Goal: Find specific page/section: Find specific page/section

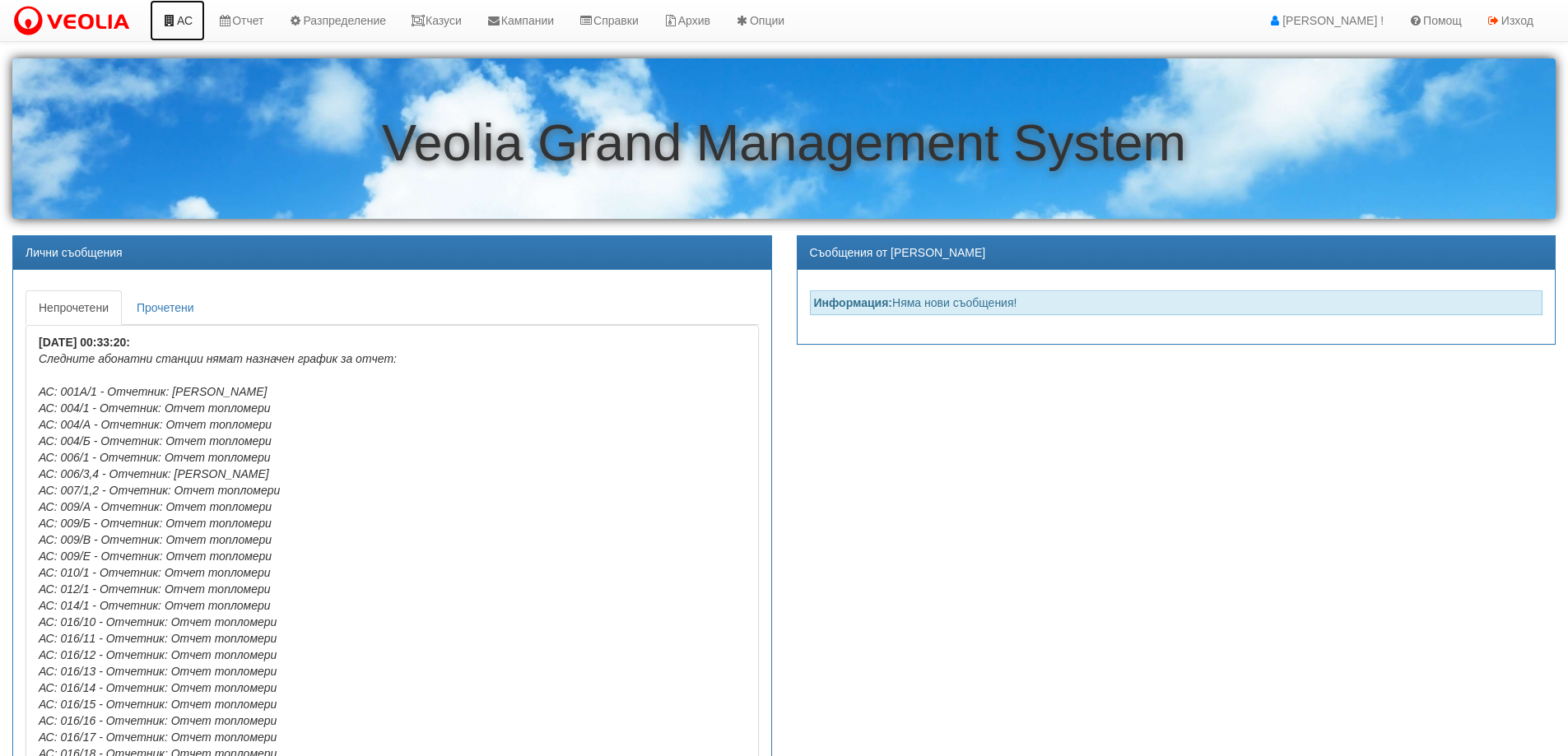
click at [191, 17] on link "АС" at bounding box center [177, 21] width 55 height 41
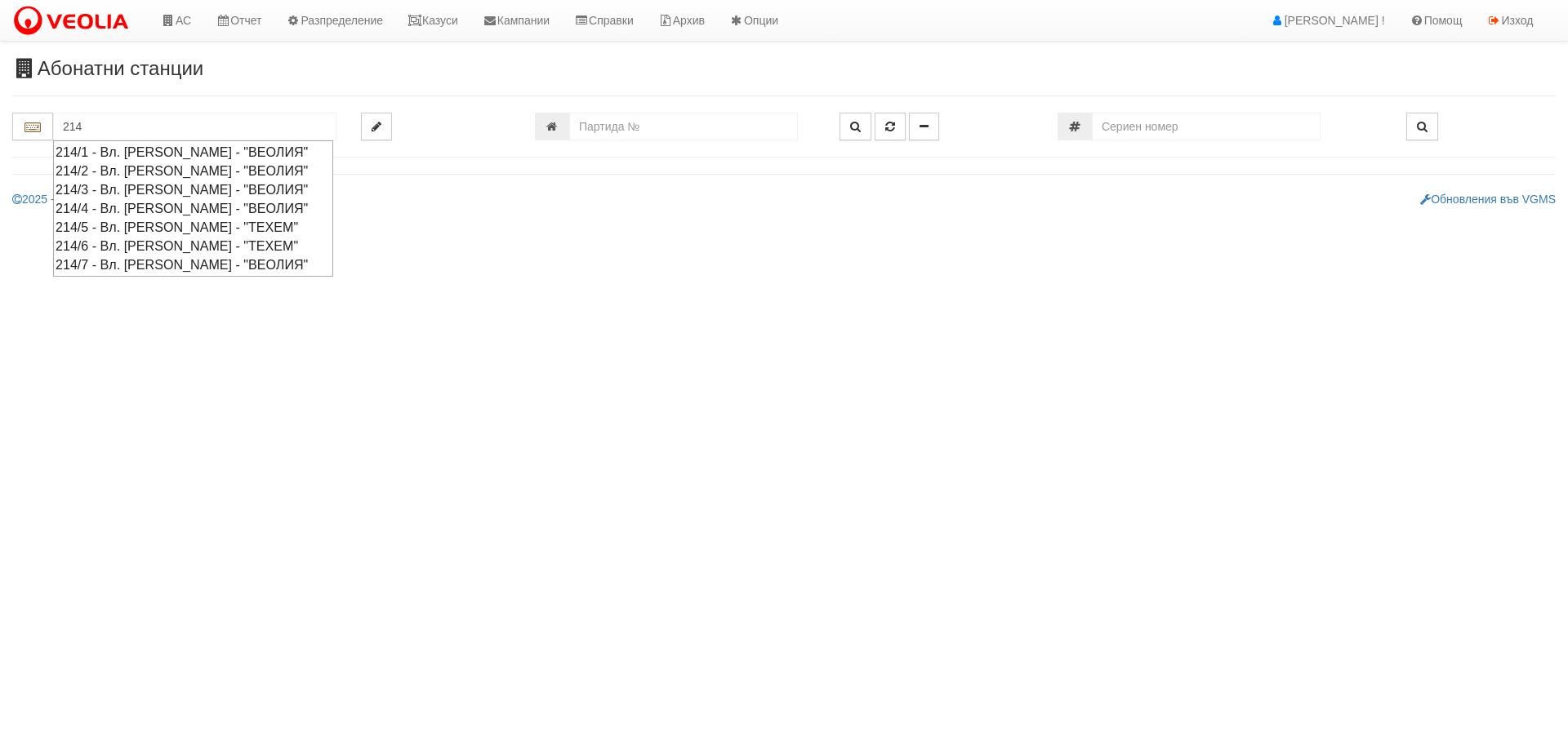
click at [89, 263] on div "214/7 - Вл. Варненчик - "ВЕОЛИЯ"" at bounding box center [193, 264] width 275 height 19
type input "214/7 - Вл. Варненчик - "ВЕОЛИЯ""
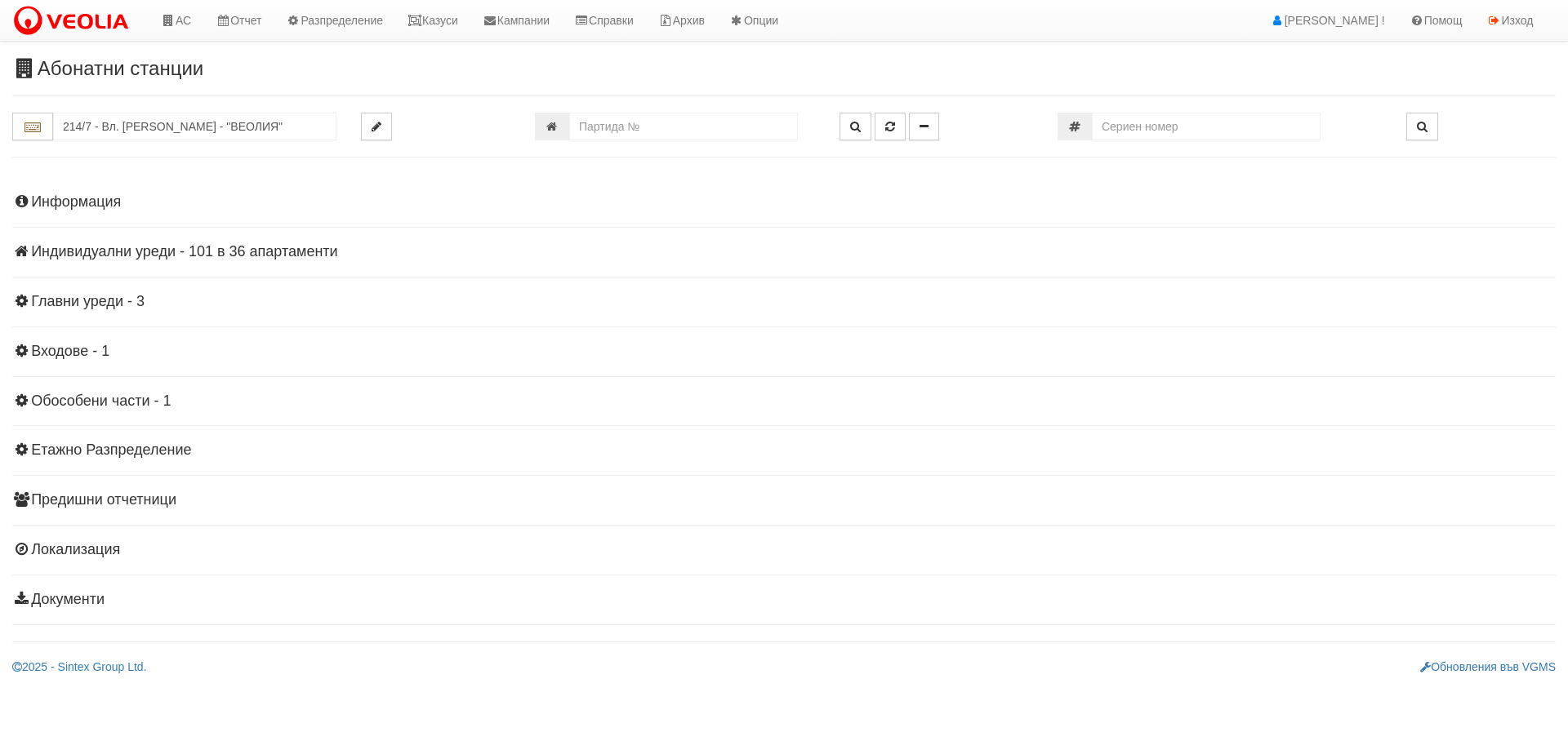
click at [90, 248] on h4 "Индивидуални уреди - 101 в 36 апартаменти" at bounding box center [784, 252] width 1544 height 17
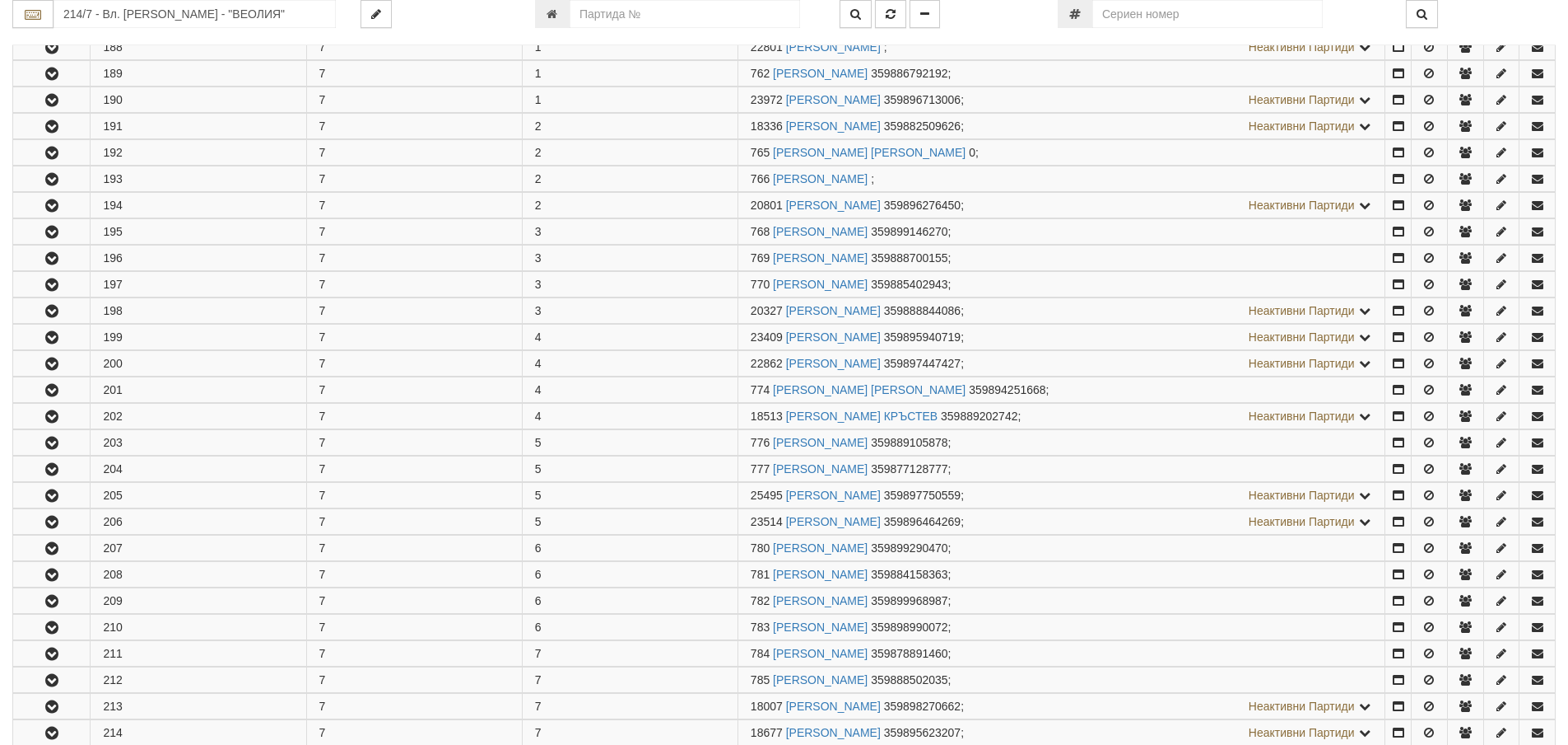
scroll to position [494, 0]
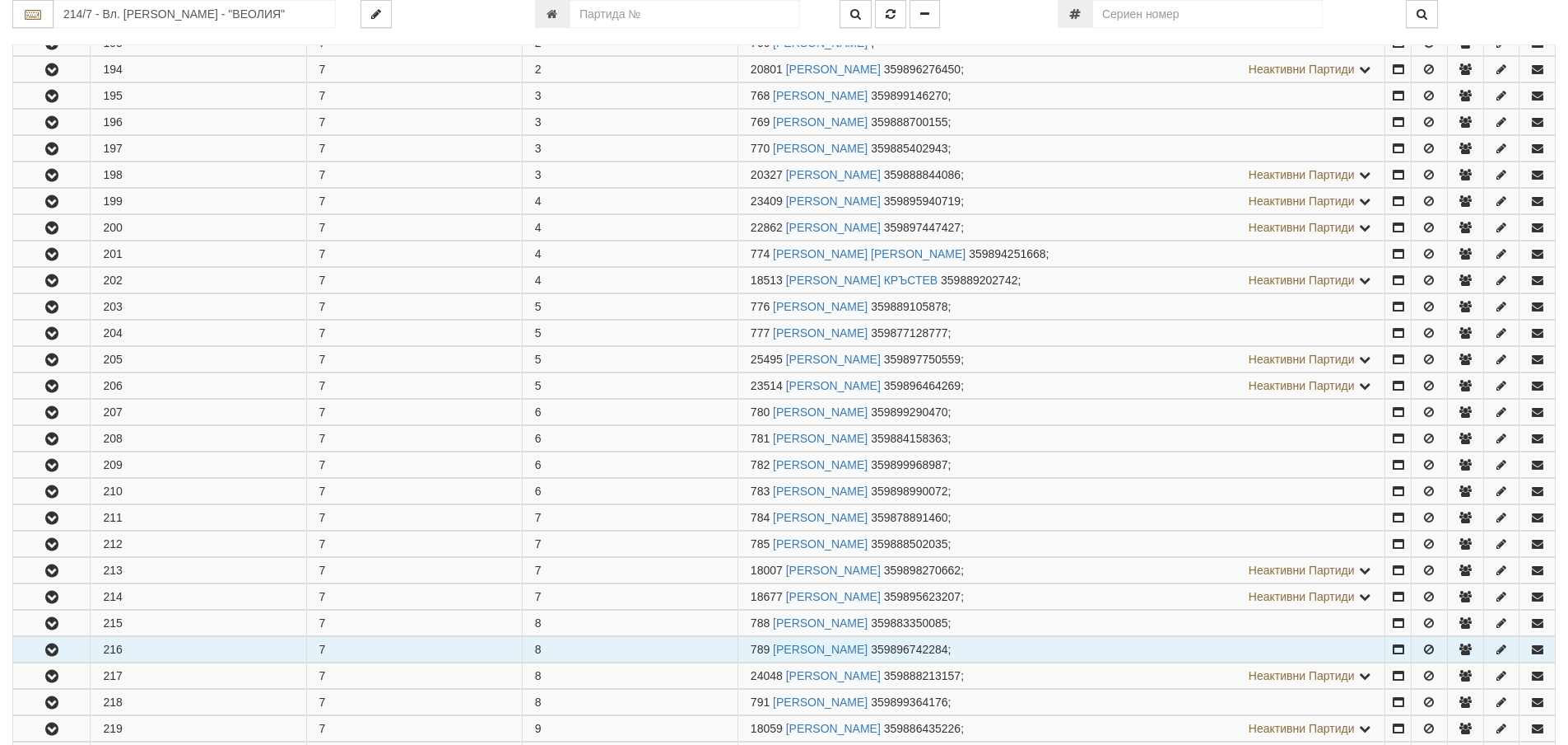
click at [66, 649] on button "button" at bounding box center [51, 649] width 77 height 25
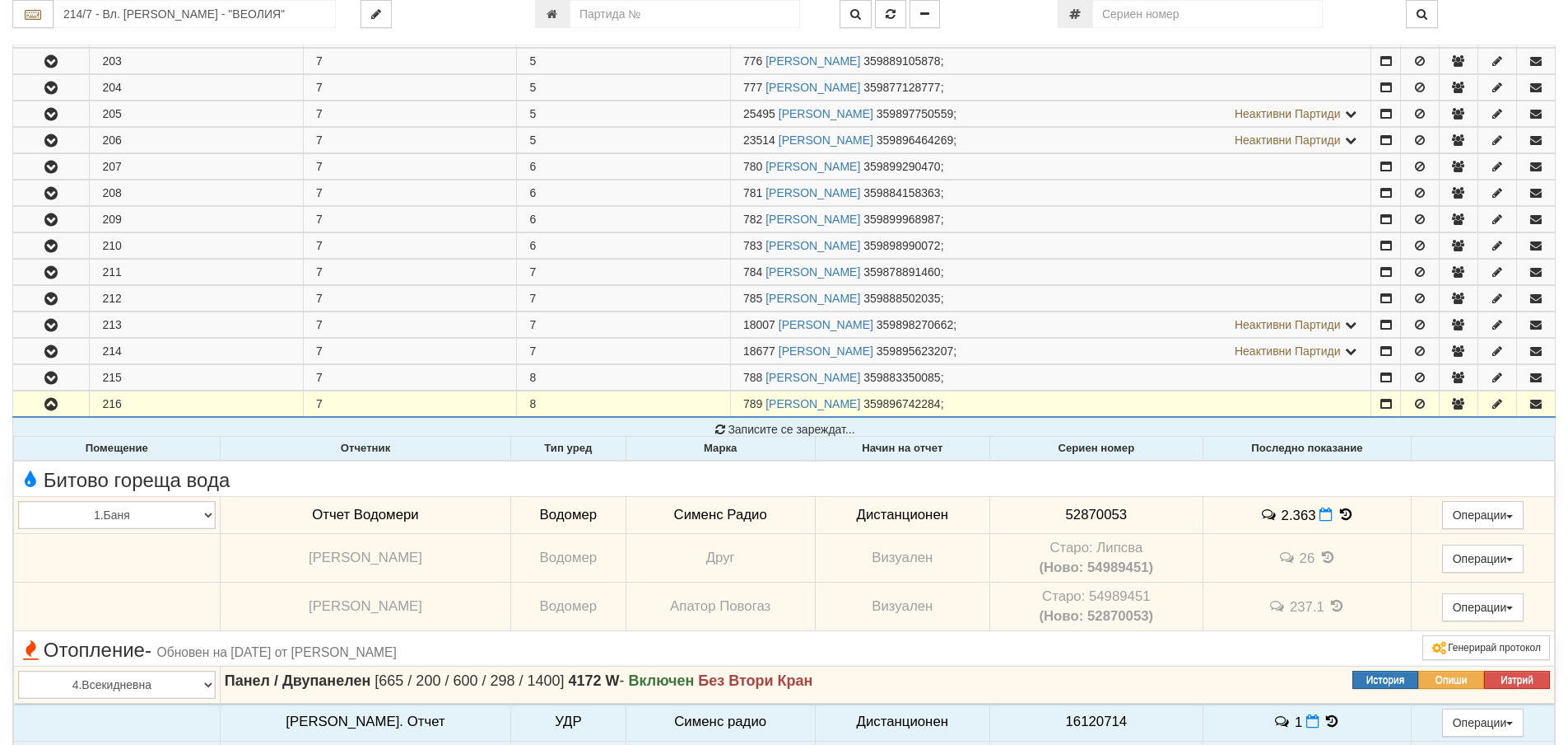
scroll to position [741, 0]
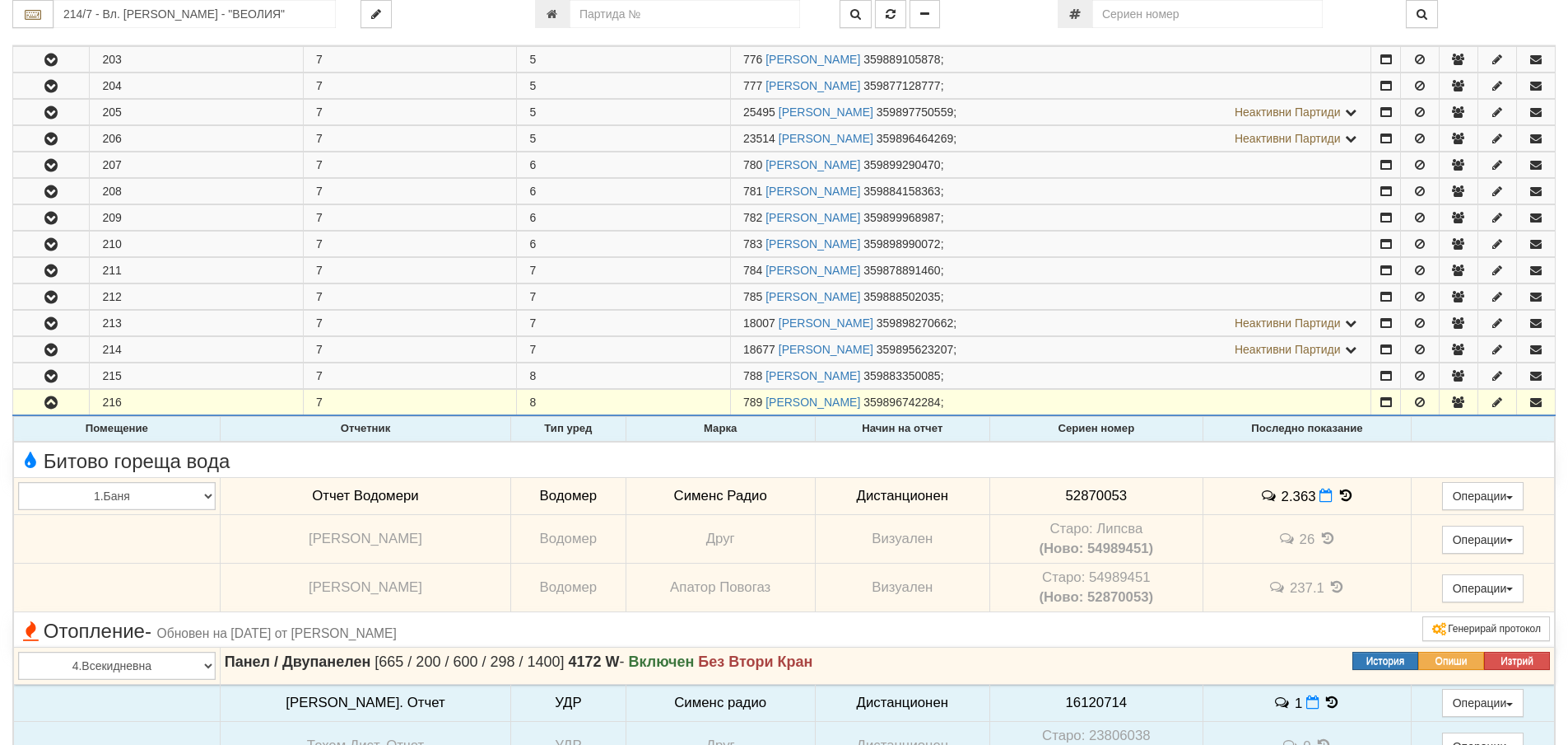
click at [689, 498] on td "Сименс Радио" at bounding box center [720, 496] width 190 height 38
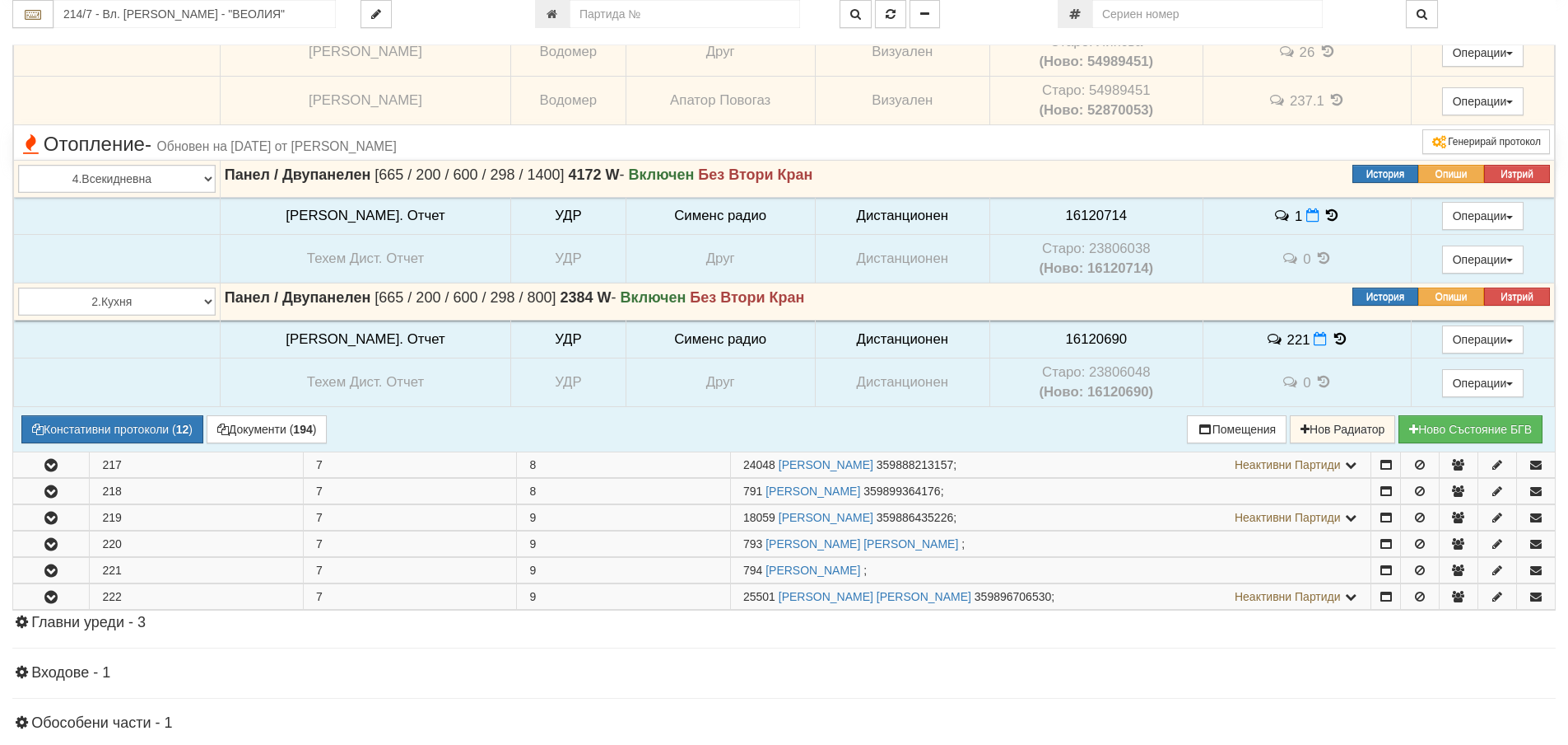
scroll to position [1236, 0]
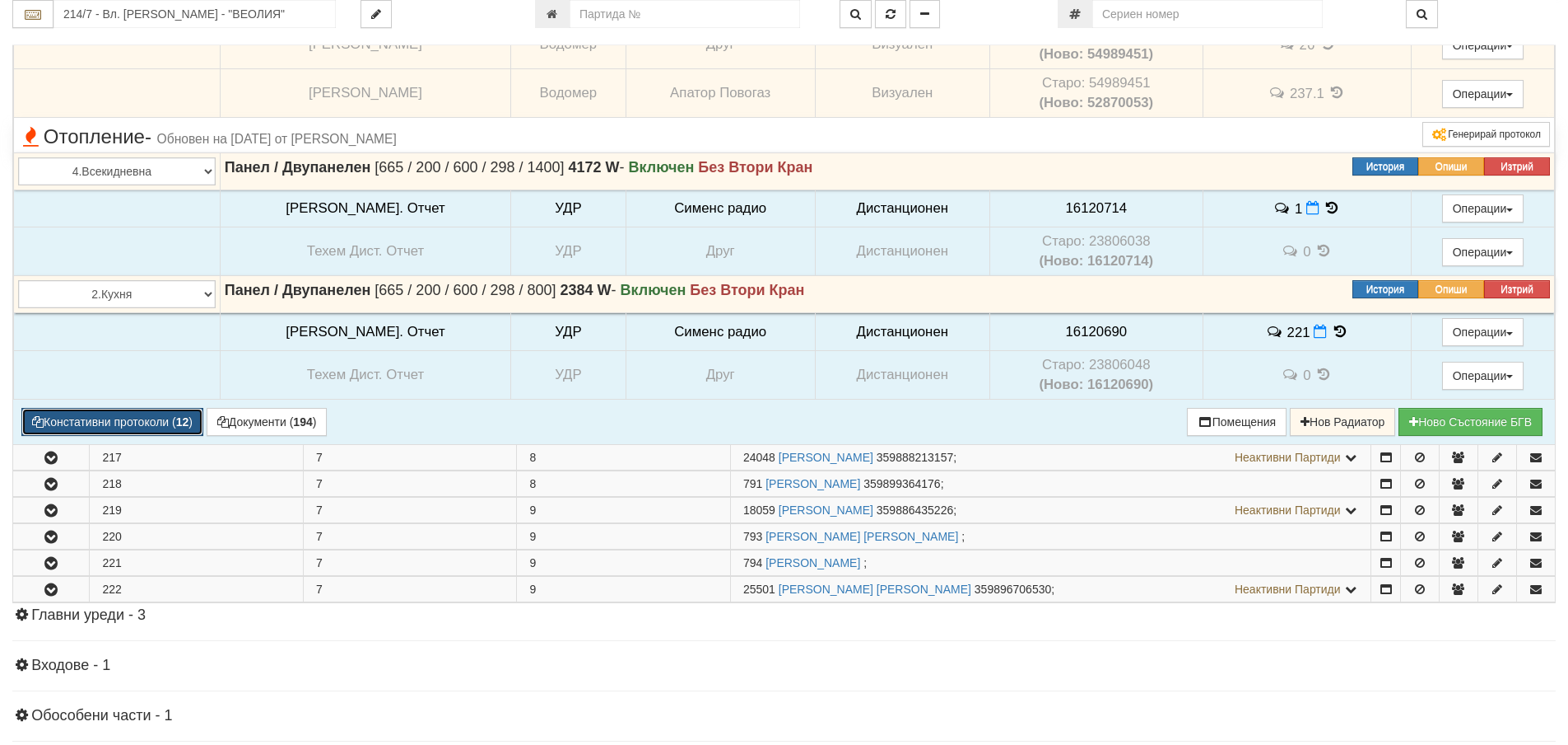
click at [137, 423] on button "Констативни протоколи ( 12 )" at bounding box center [112, 421] width 182 height 28
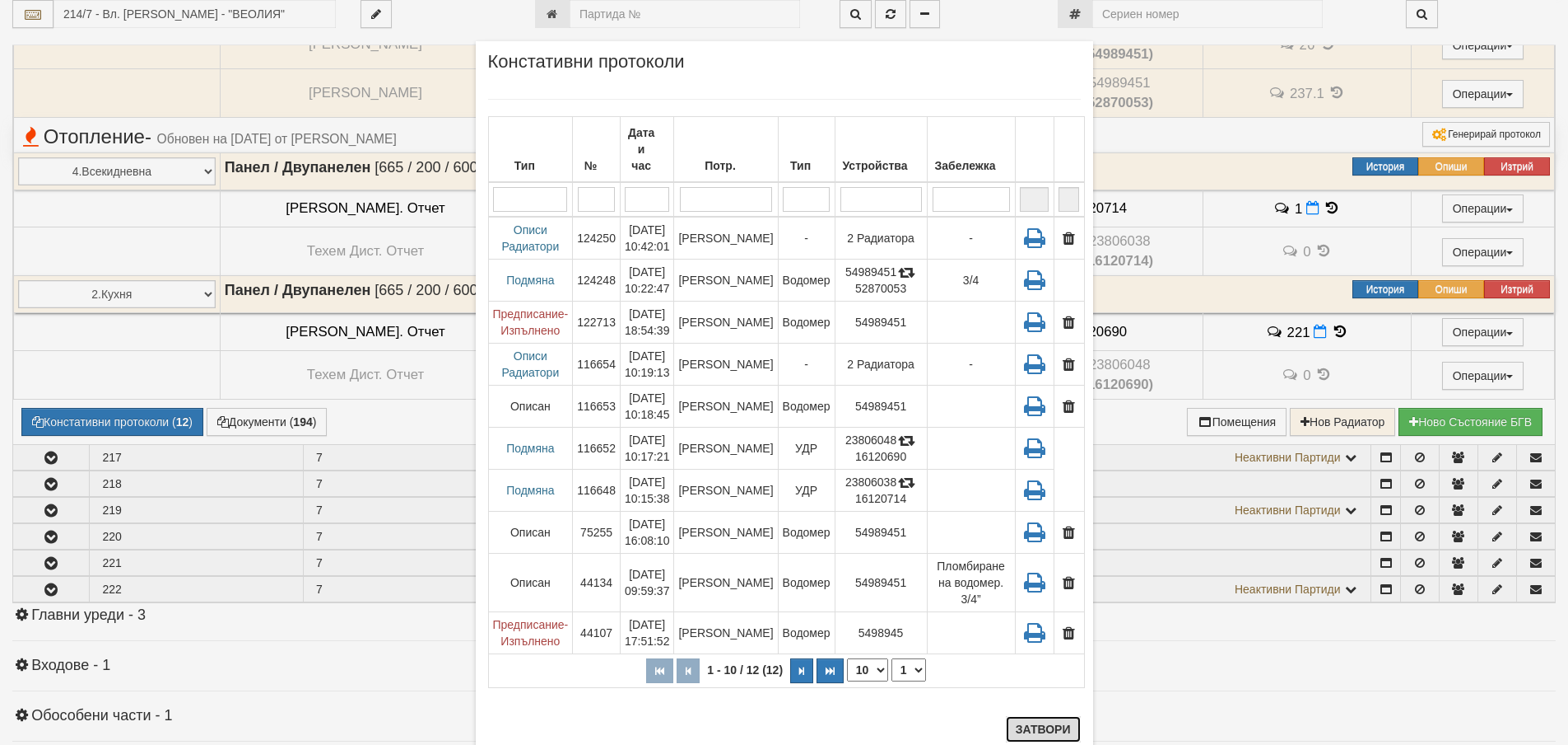
click at [1018, 721] on button "Затвори" at bounding box center [1044, 728] width 75 height 27
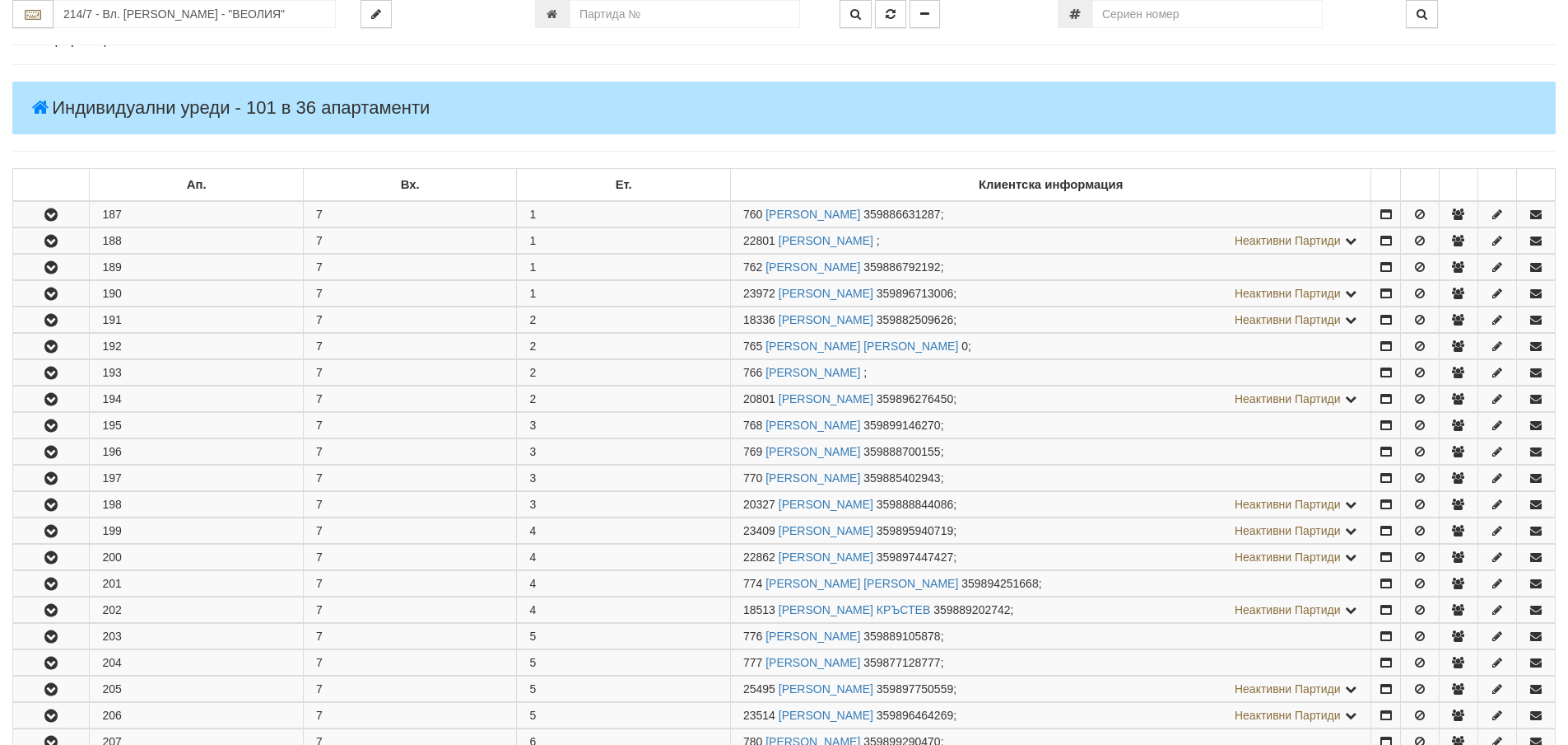
scroll to position [0, 0]
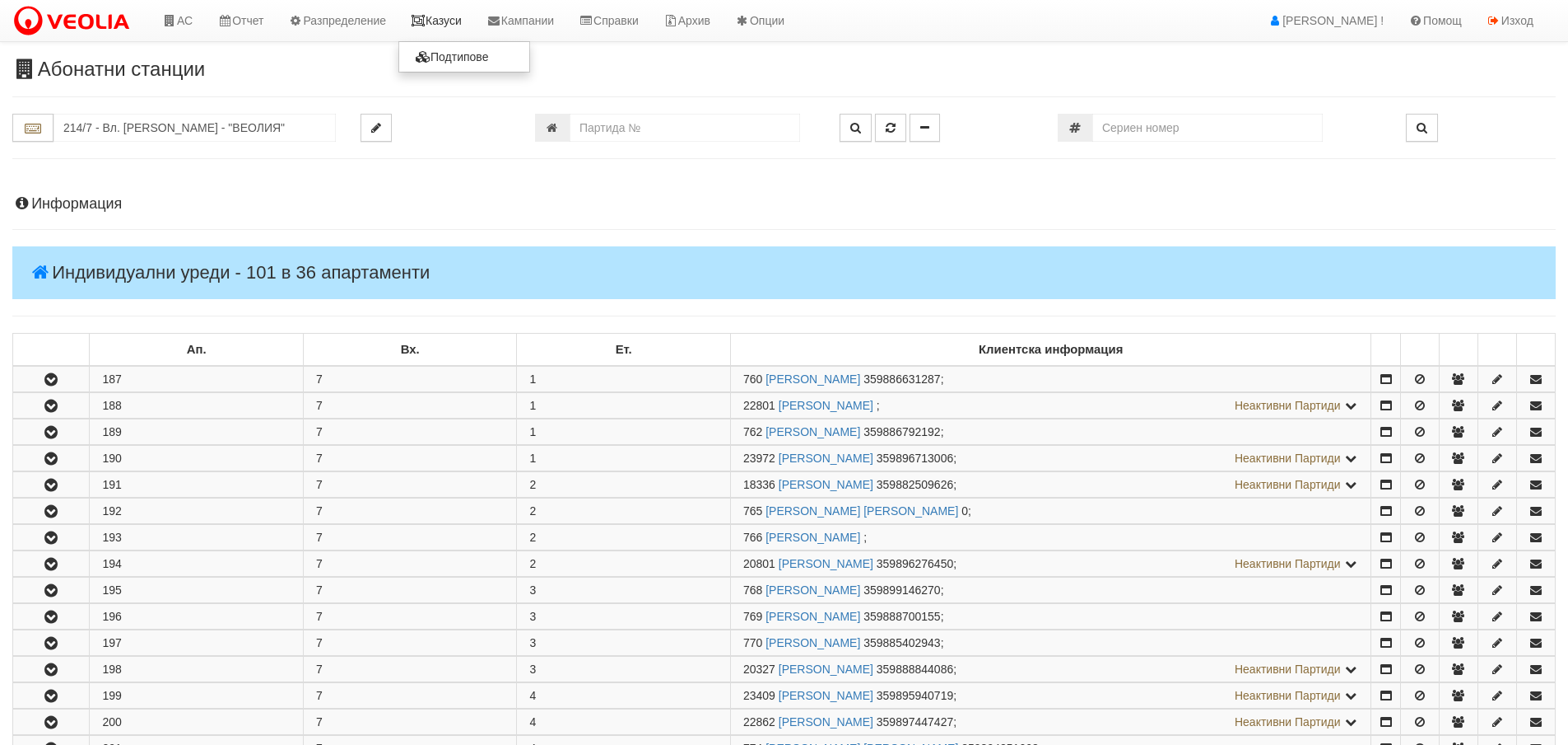
click at [466, 15] on link "Казуси" at bounding box center [436, 21] width 76 height 41
